Goal: Information Seeking & Learning: Understand process/instructions

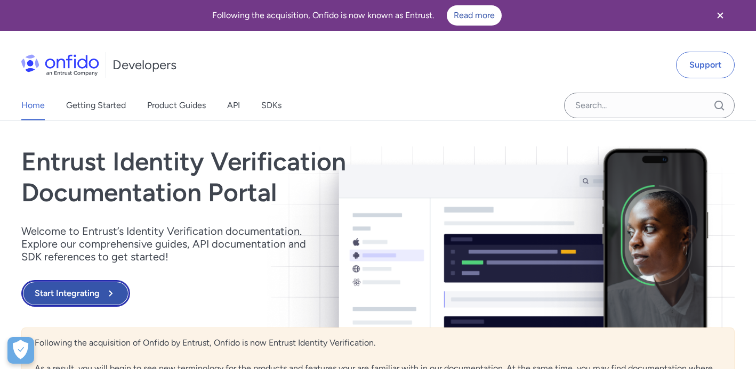
click at [88, 293] on button "Start Integrating" at bounding box center [75, 293] width 109 height 27
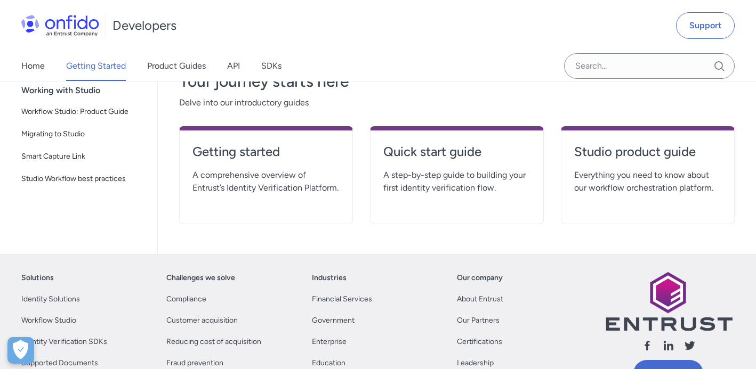
scroll to position [260, 0]
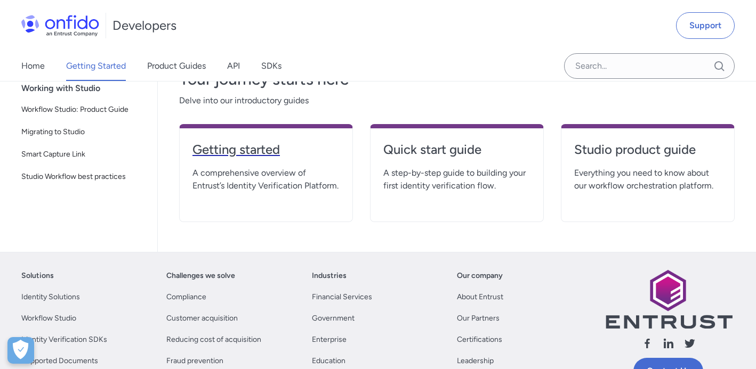
click at [247, 156] on h4 "Getting started" at bounding box center [265, 149] width 147 height 17
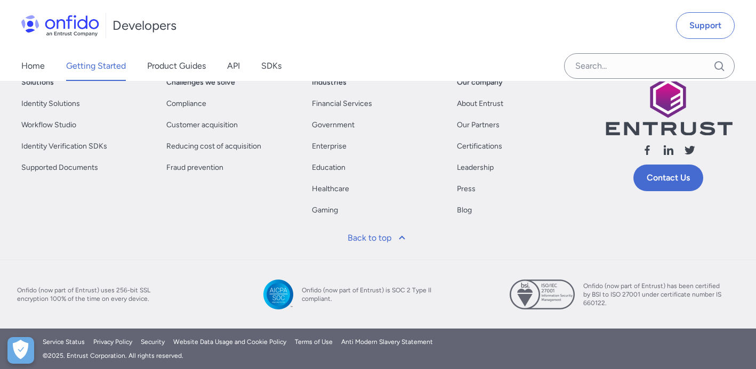
scroll to position [3600, 0]
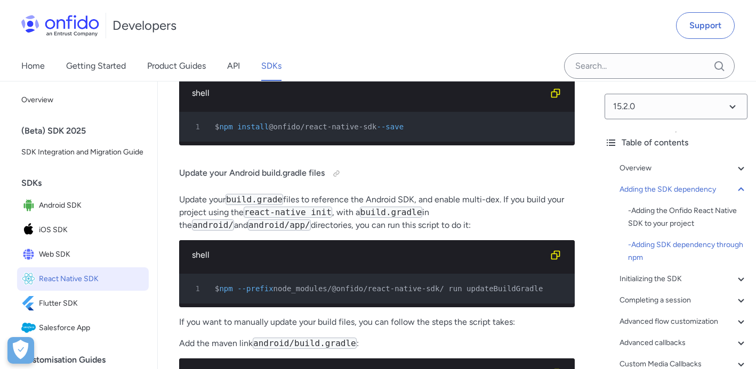
scroll to position [994, 0]
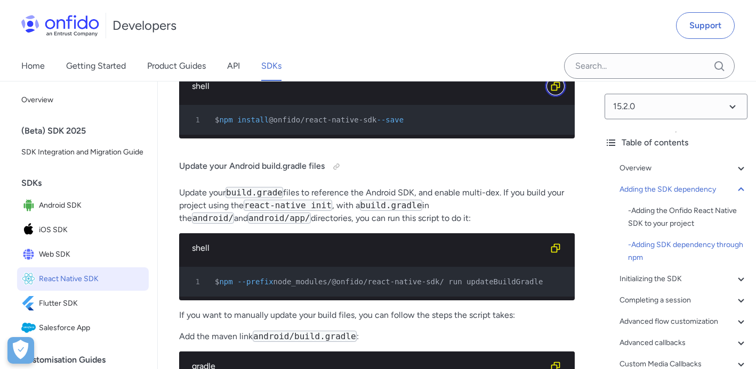
click at [556, 85] on icon "Copy code snippet button" at bounding box center [555, 86] width 9 height 9
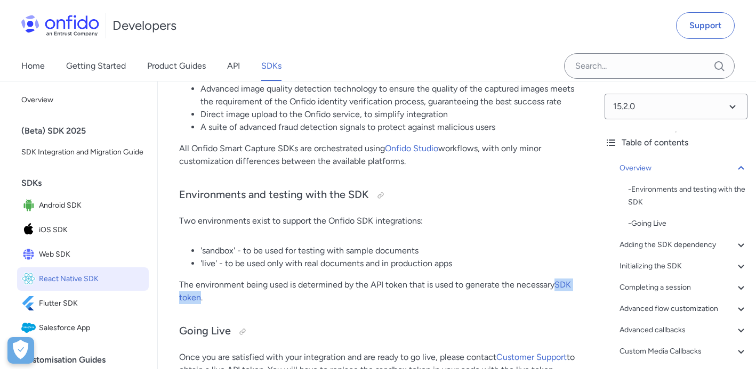
scroll to position [206, 0]
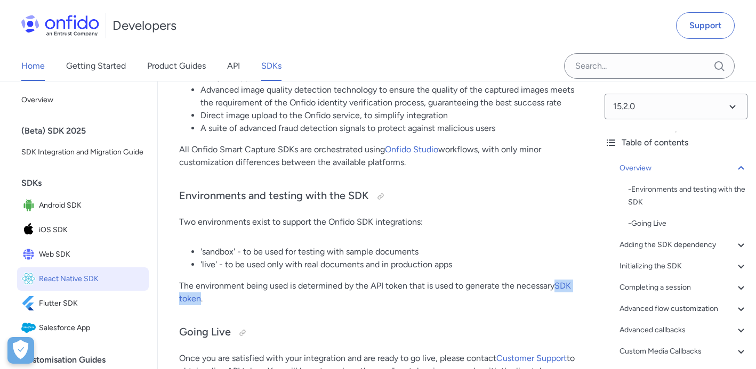
click at [38, 59] on link "Home" at bounding box center [32, 66] width 23 height 30
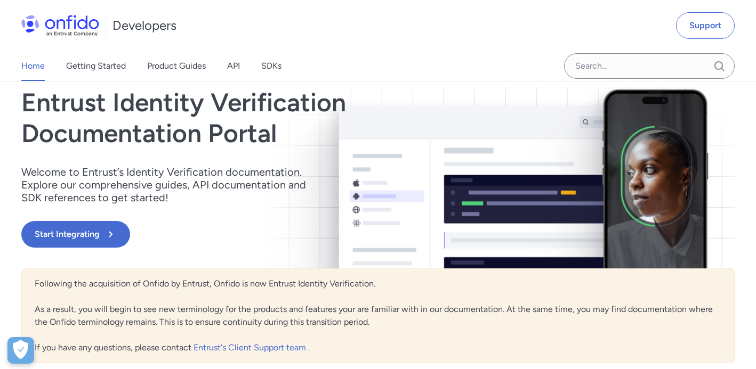
scroll to position [69, 0]
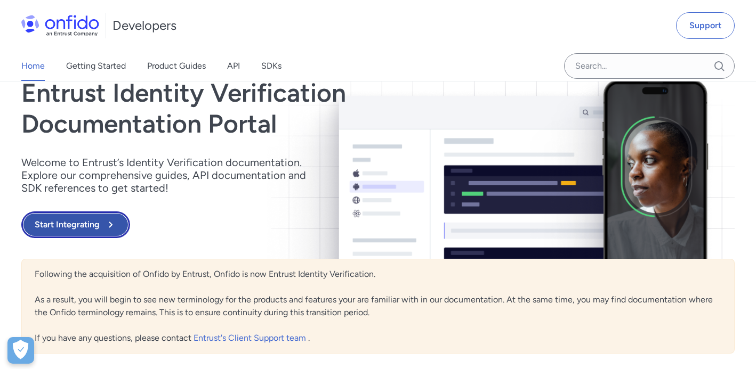
click at [90, 224] on button "Start Integrating" at bounding box center [75, 225] width 109 height 27
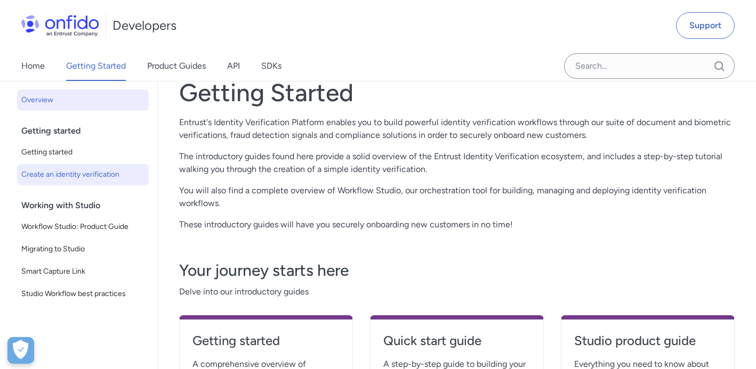
click at [109, 179] on span "Create an identity verification" at bounding box center [82, 174] width 123 height 13
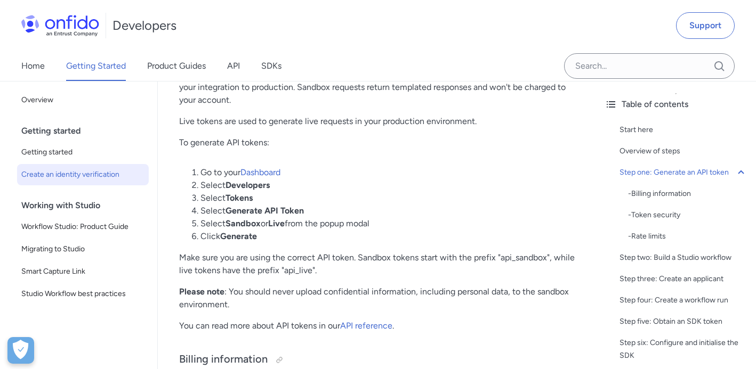
scroll to position [667, 0]
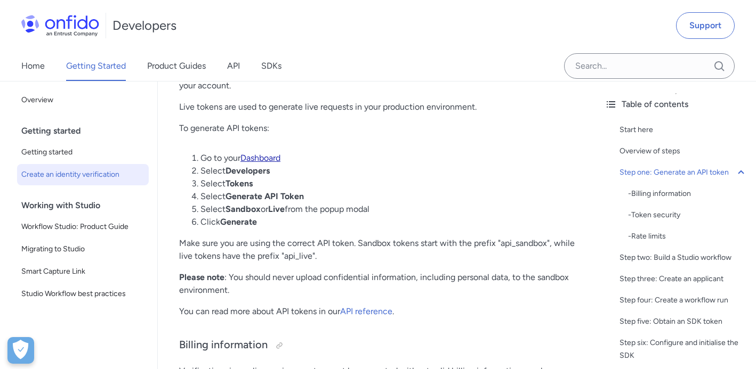
click at [270, 158] on link "Dashboard" at bounding box center [260, 158] width 40 height 10
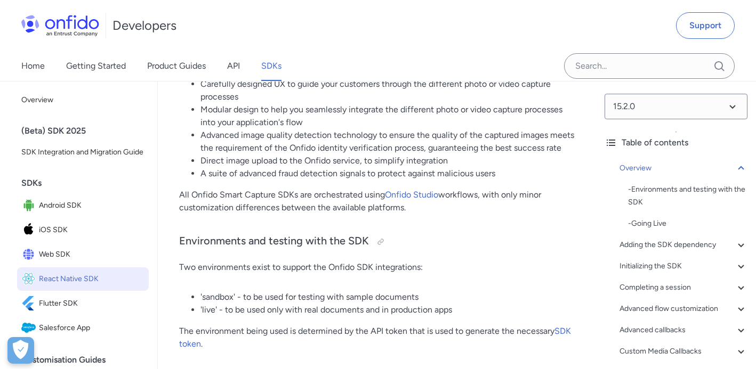
scroll to position [176, 0]
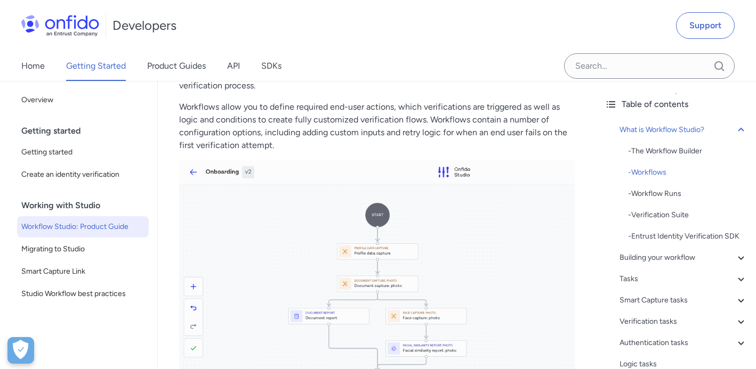
scroll to position [508, 0]
